Goal: Information Seeking & Learning: Learn about a topic

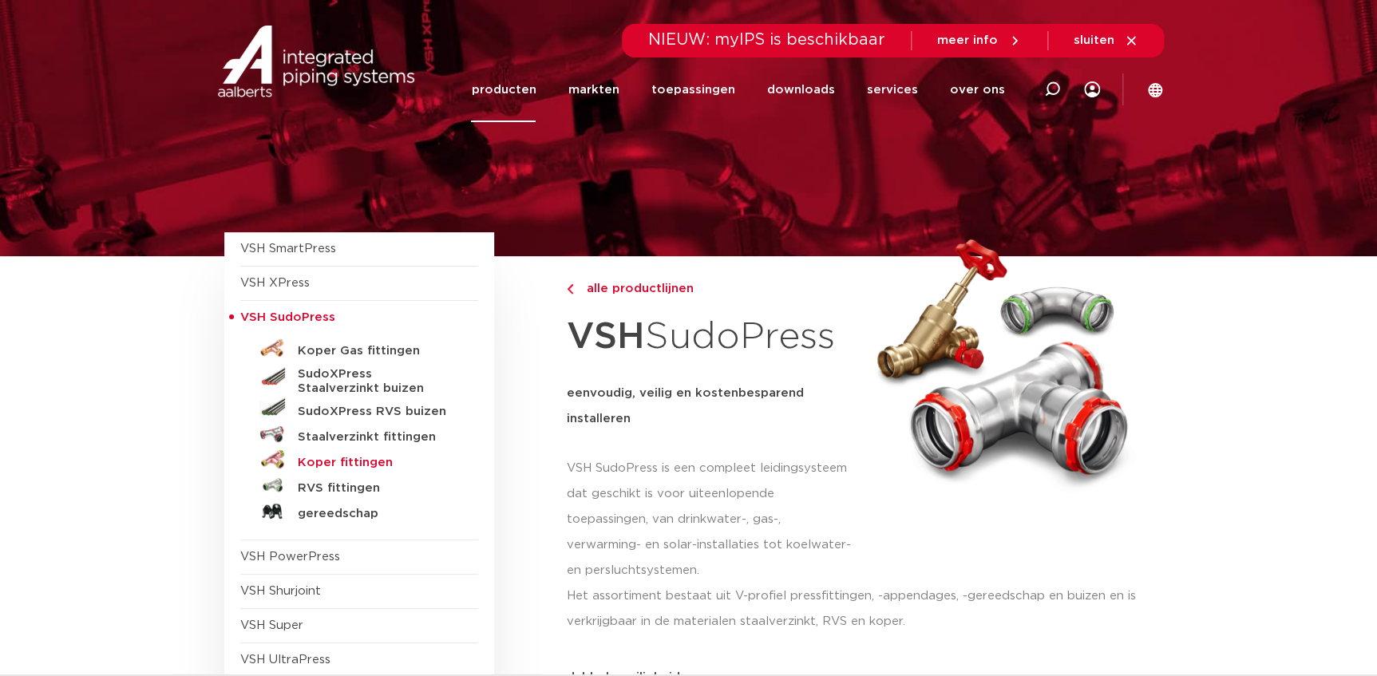
click at [350, 463] on h5 "Koper fittingen" at bounding box center [377, 463] width 158 height 14
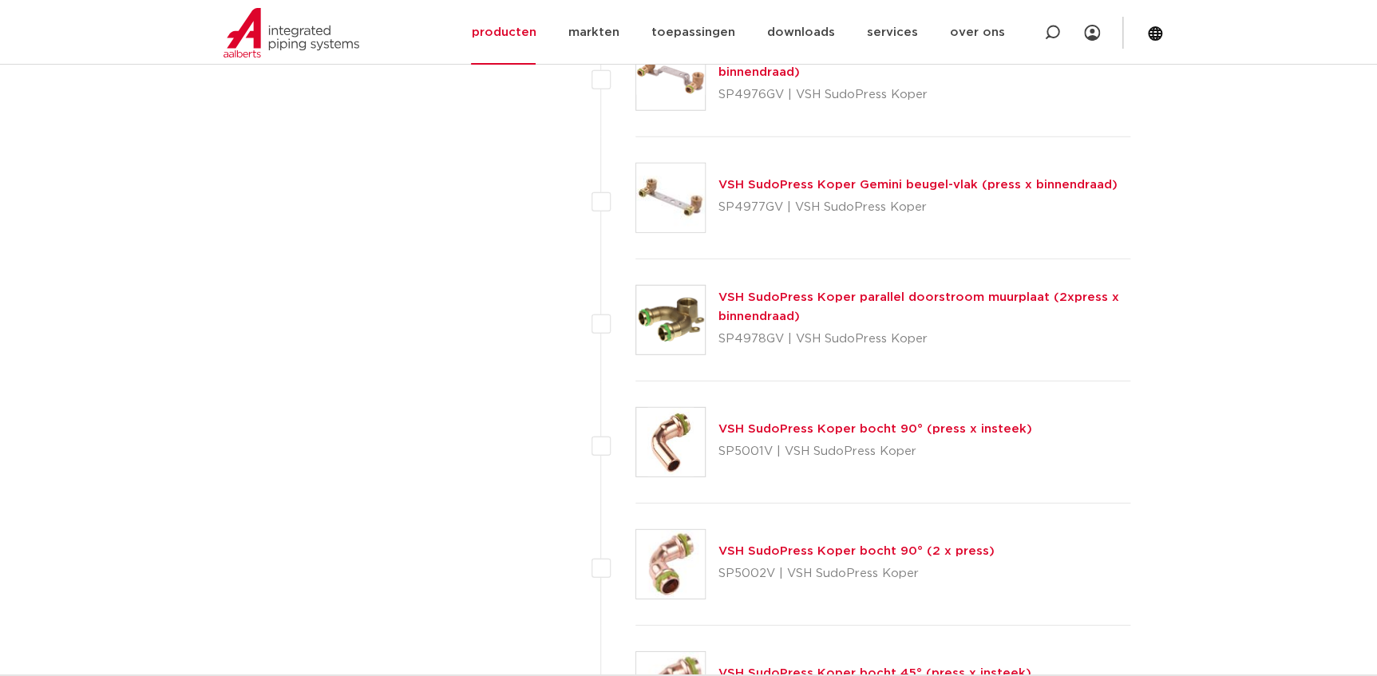
scroll to position [1967, 0]
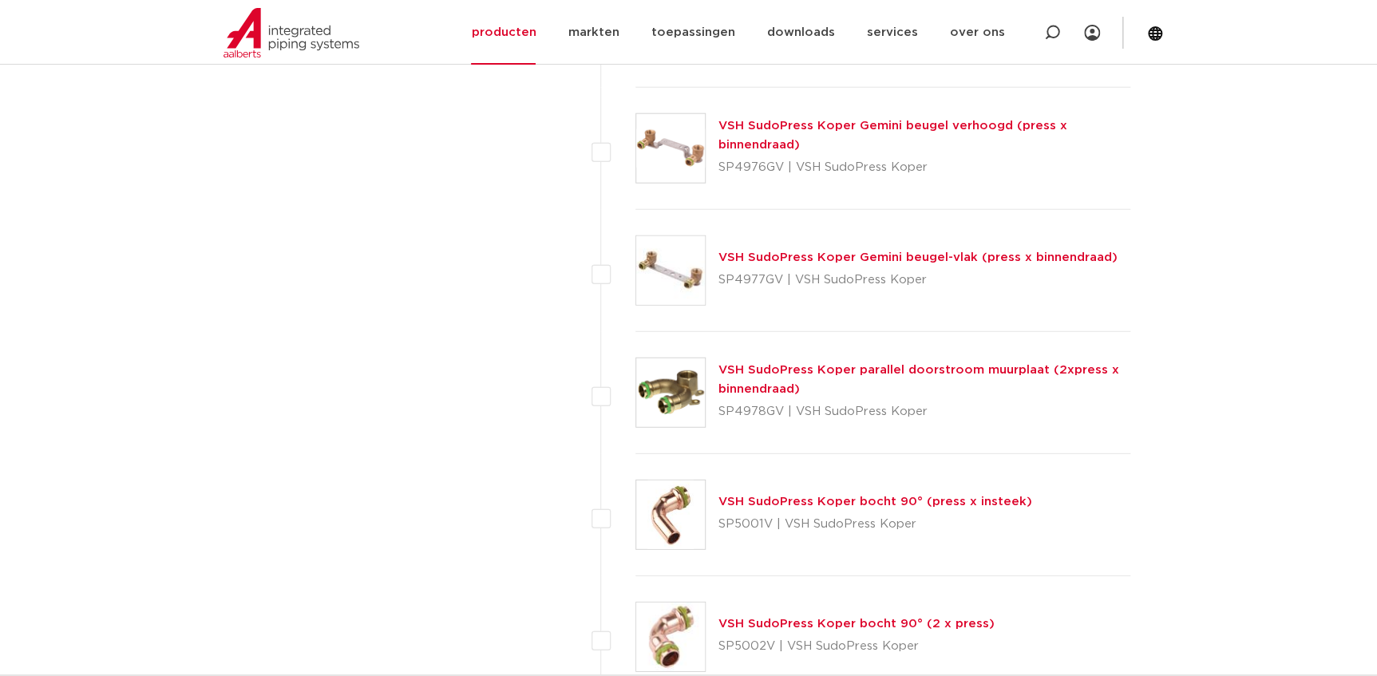
click at [750, 504] on link "VSH SudoPress Koper bocht 90° (press x insteek)" at bounding box center [875, 502] width 314 height 12
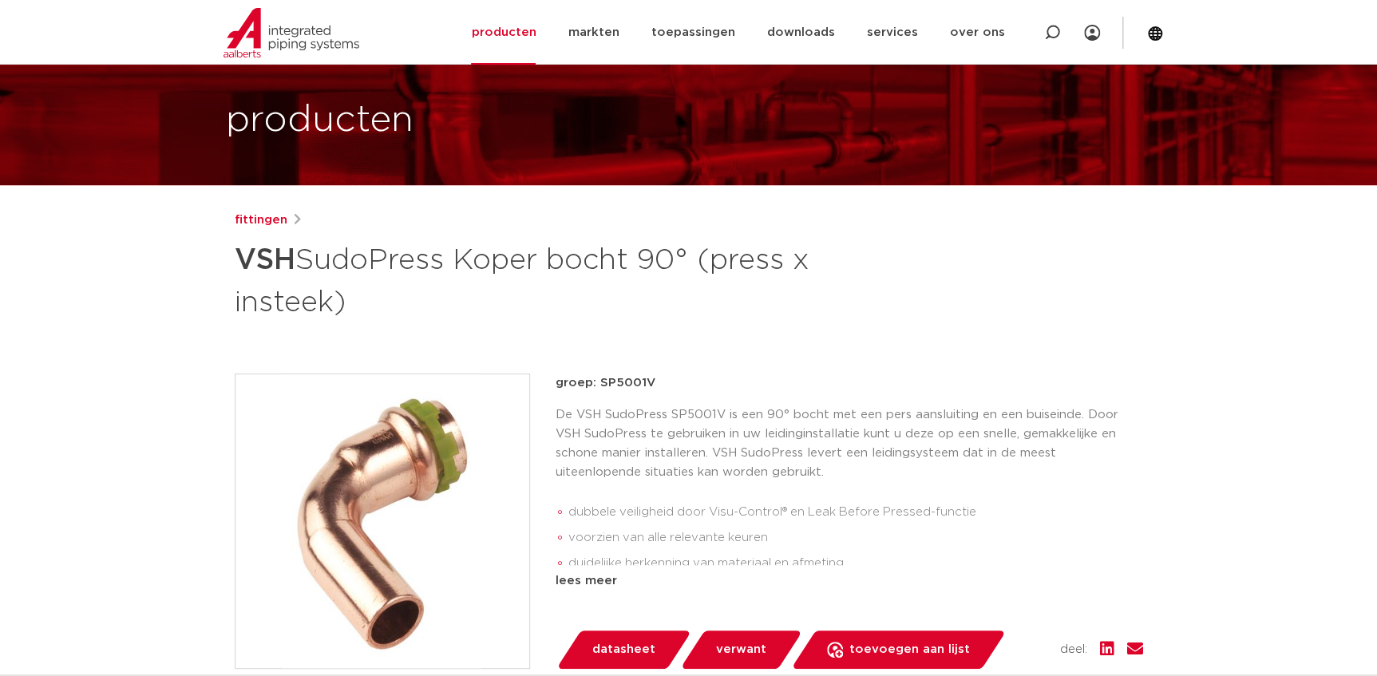
scroll to position [144, 0]
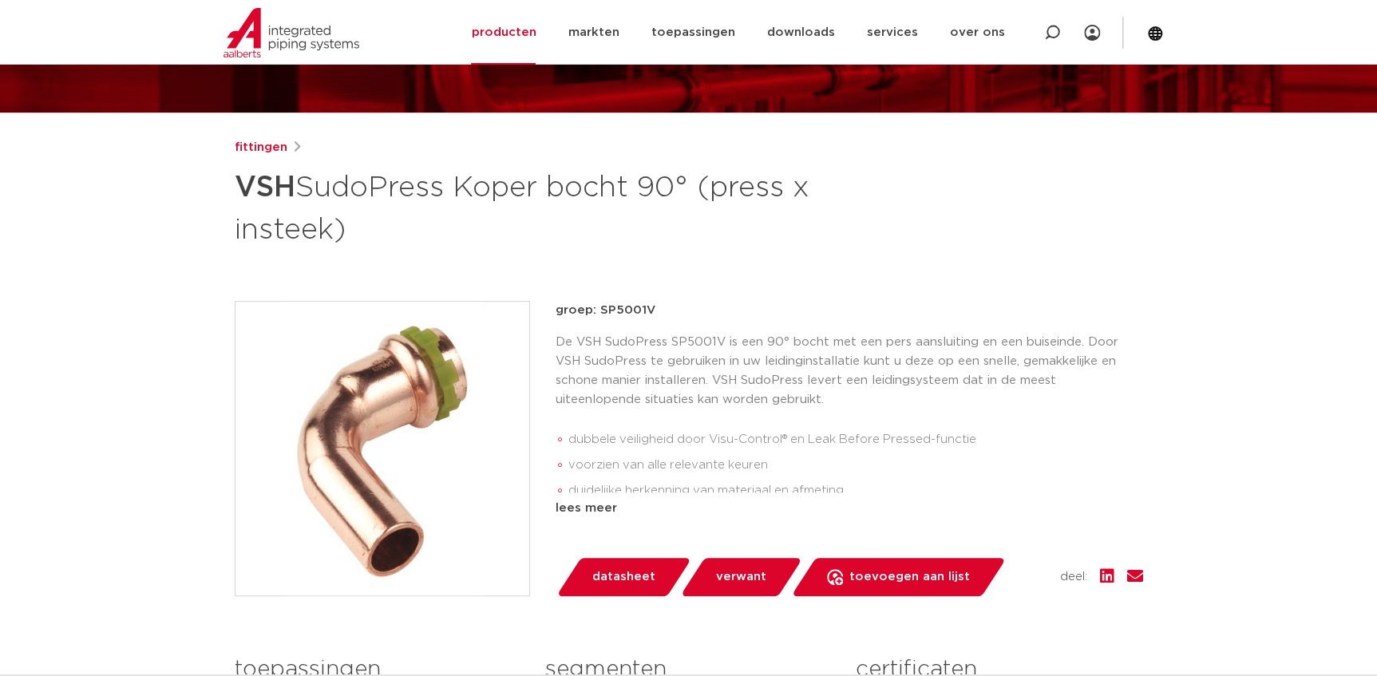
click at [761, 346] on p "De VSH SudoPress SP5001V is een 90° bocht met een pers aansluiting en een buise…" at bounding box center [849, 371] width 587 height 77
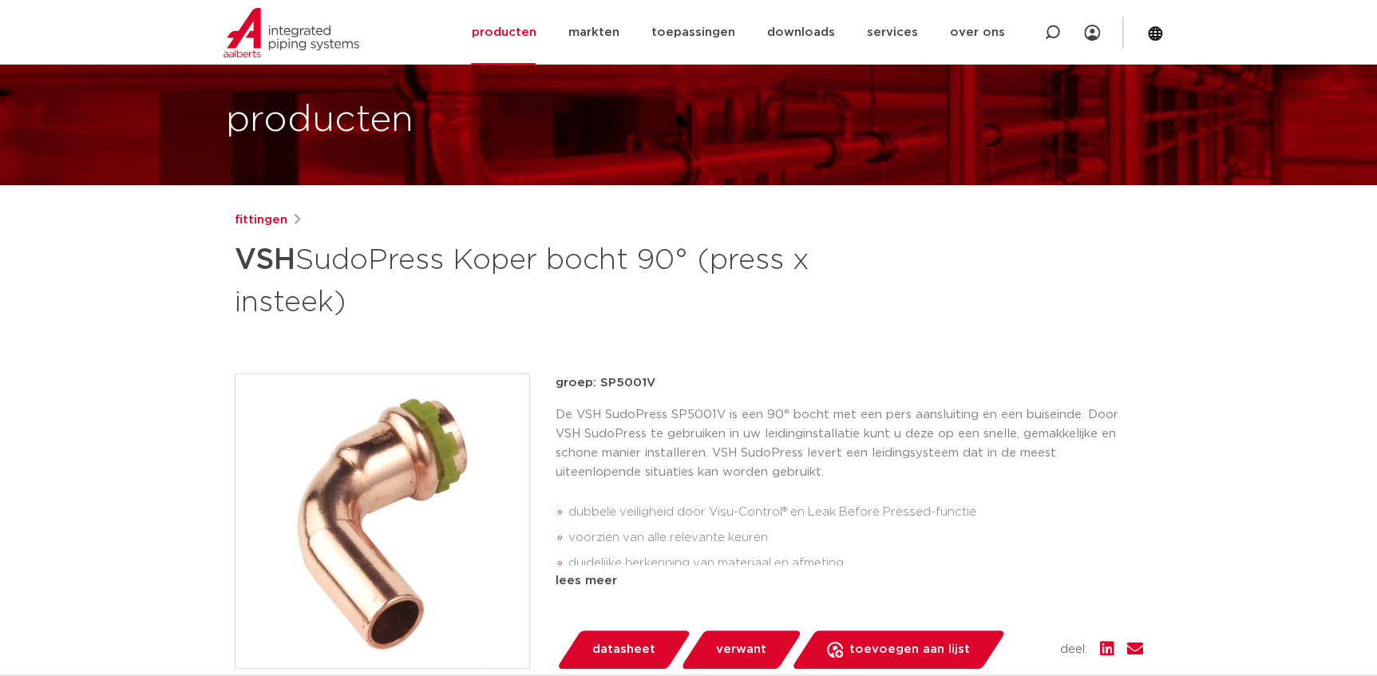
scroll to position [0, 0]
